Goal: Information Seeking & Learning: Learn about a topic

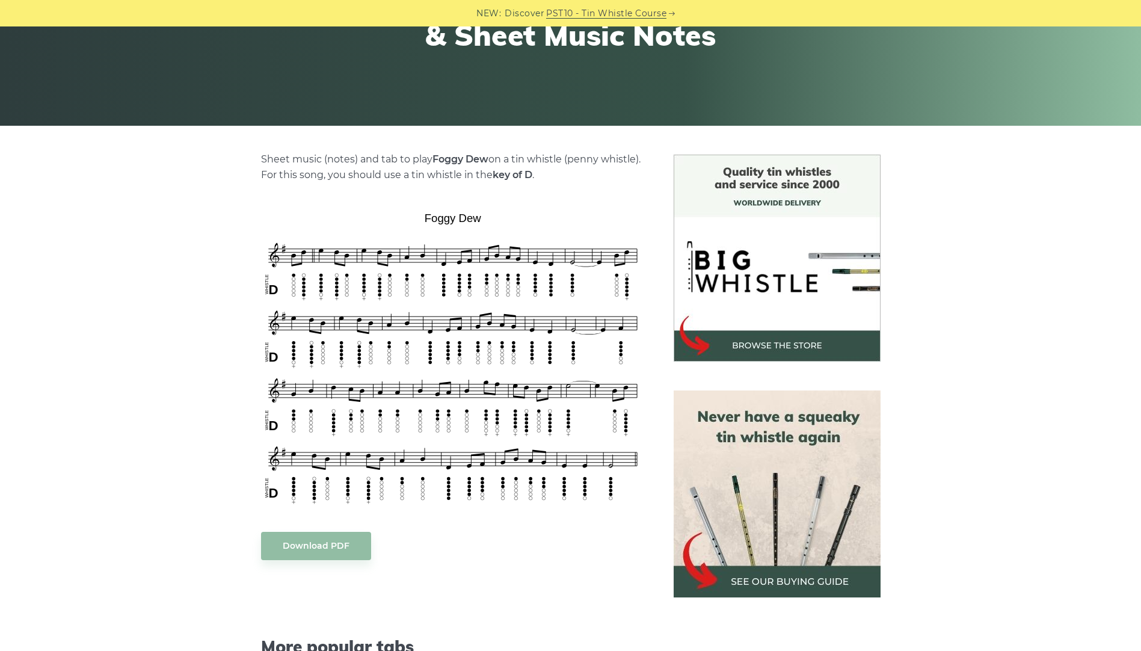
scroll to position [197, 0]
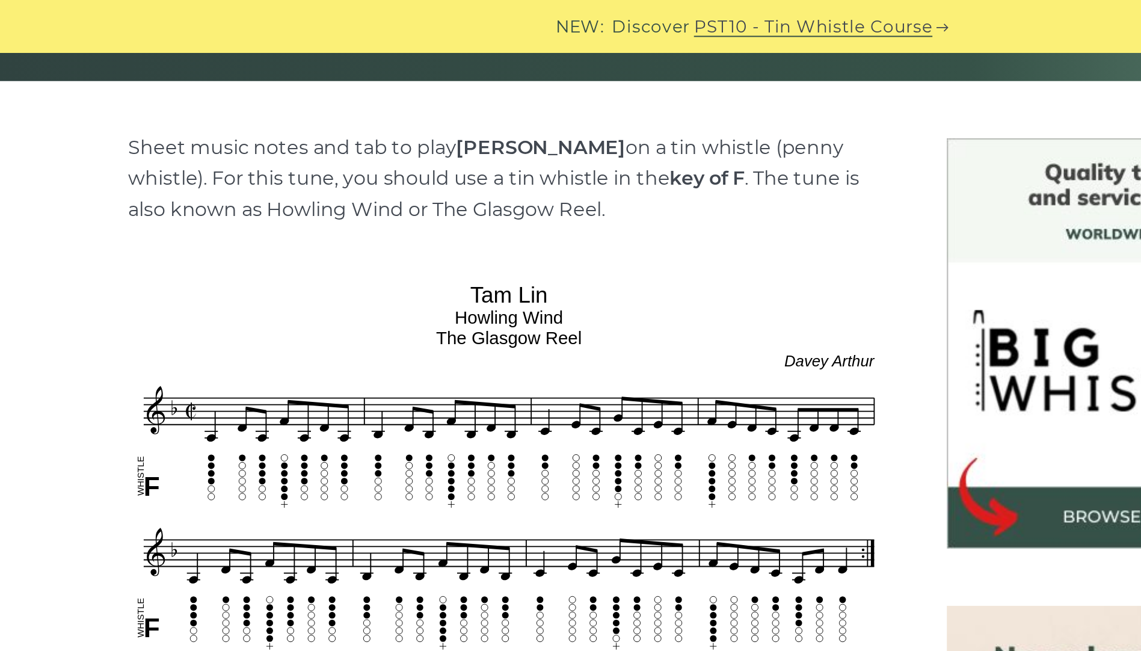
scroll to position [274, 0]
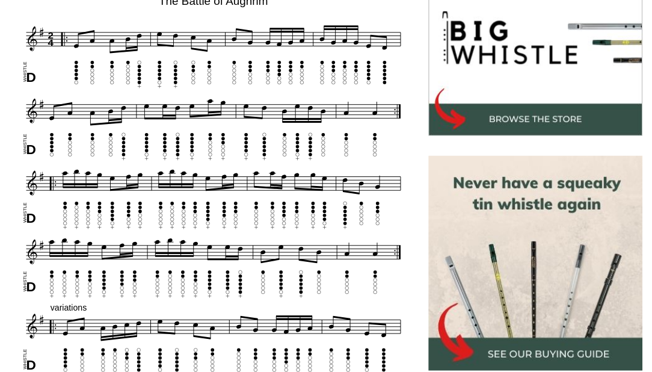
scroll to position [380, 0]
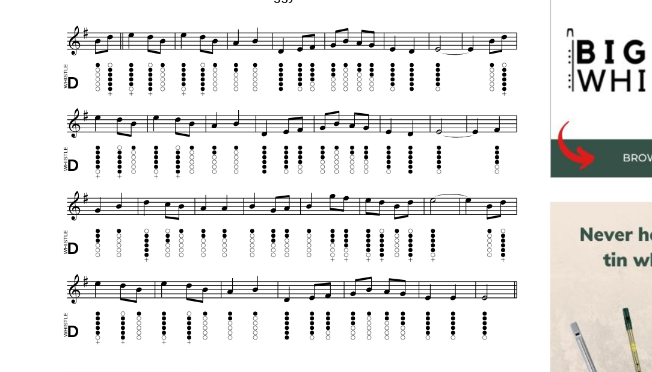
scroll to position [324, 0]
